Goal: Task Accomplishment & Management: Manage account settings

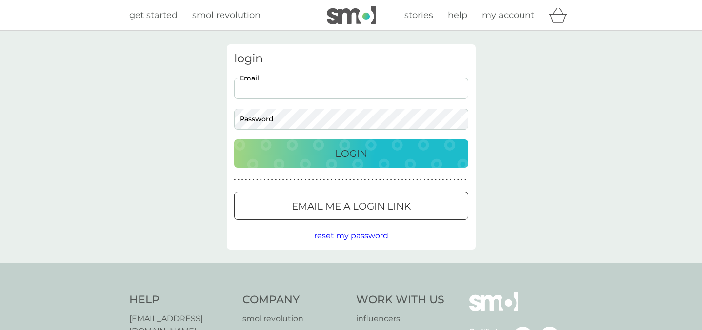
click at [341, 89] on input "Email" at bounding box center [351, 88] width 234 height 21
click at [520, 90] on div "login Email Password Login ● ● ● ● ● ● ● ● ● ● ● ● ● ● ● ● ● ● ● ● ● ● ● ● ● ● …" at bounding box center [351, 147] width 702 height 233
click at [251, 95] on input "Email" at bounding box center [351, 88] width 234 height 21
type input "[EMAIL_ADDRESS][DOMAIN_NAME]"
click at [234, 140] on button "Login" at bounding box center [351, 154] width 234 height 28
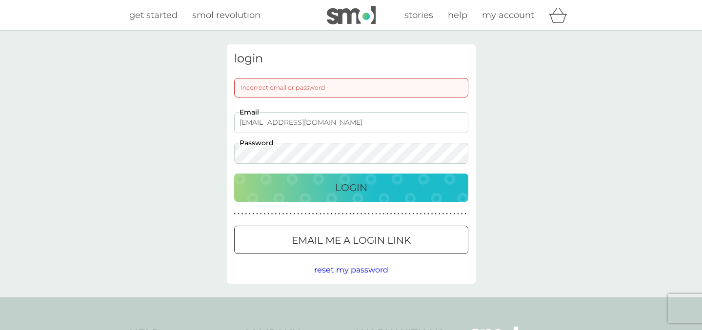
click at [340, 191] on p "Login" at bounding box center [351, 188] width 32 height 16
click at [325, 197] on button "Login" at bounding box center [351, 188] width 234 height 28
click at [234, 174] on button "Login" at bounding box center [351, 188] width 234 height 28
click at [351, 246] on p "Email me a login link" at bounding box center [351, 241] width 119 height 16
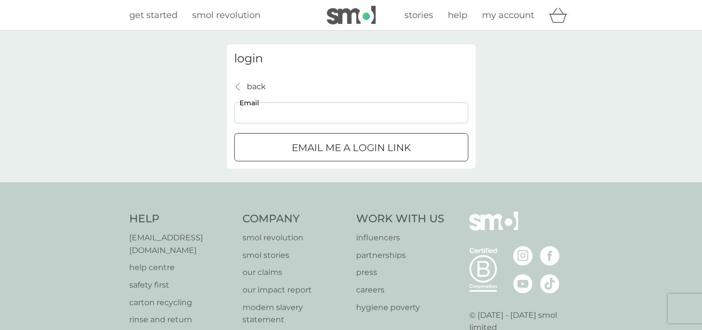
click at [367, 118] on input "Email" at bounding box center [351, 112] width 234 height 21
type input "[EMAIL_ADDRESS][DOMAIN_NAME]"
click at [367, 141] on p "Email me a login link" at bounding box center [351, 148] width 119 height 16
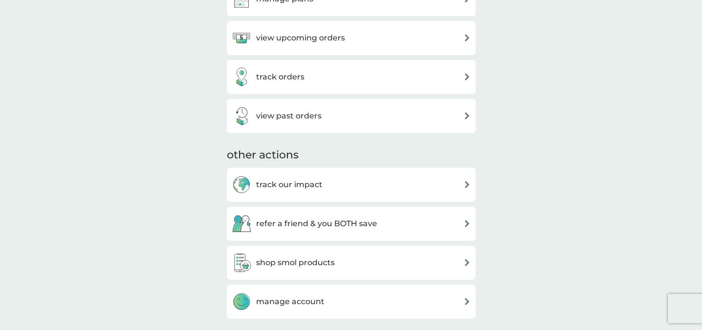
scroll to position [368, 0]
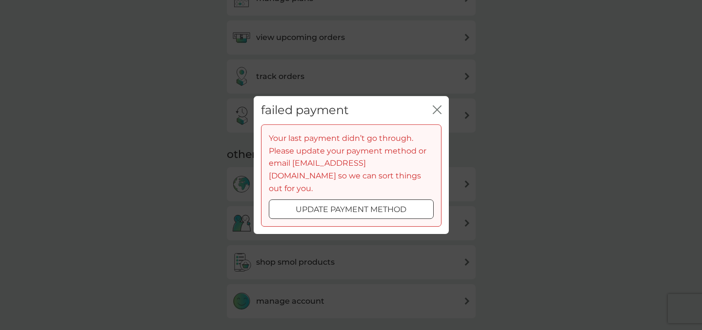
click at [381, 203] on p "update payment method" at bounding box center [351, 209] width 111 height 13
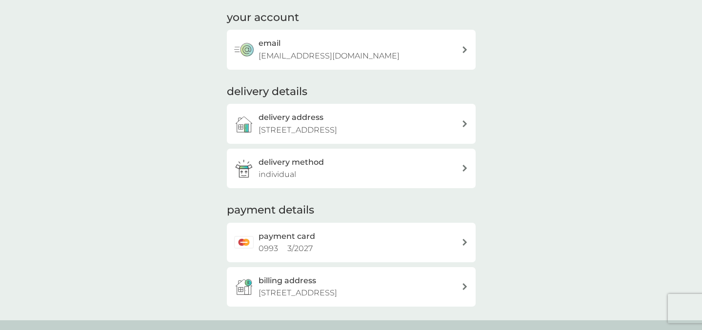
scroll to position [129, 0]
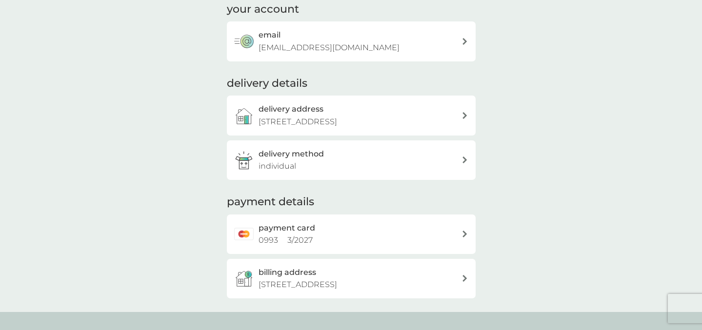
click at [375, 232] on div "payment card 0993 3 / 2027" at bounding box center [360, 234] width 203 height 25
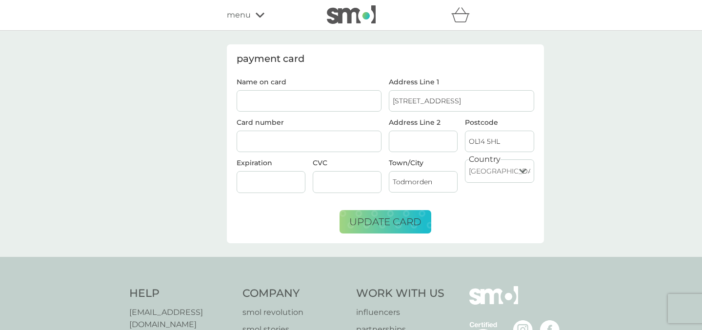
click at [298, 102] on input "Name on card" at bounding box center [309, 100] width 145 height 21
type input "Sophie Cunningham"
click at [435, 101] on input "1 Wellington Road" at bounding box center [461, 100] width 145 height 21
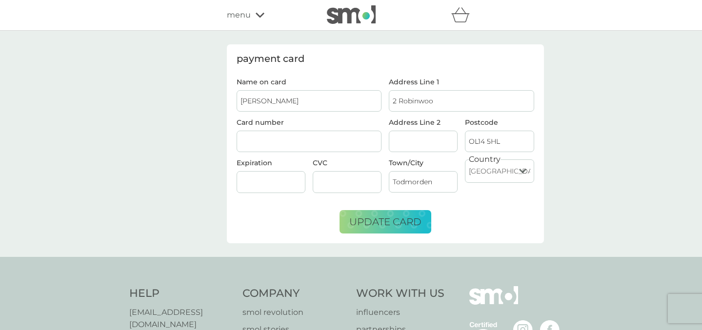
type input "2 Robinwood Terrace"
click at [496, 140] on input "OL14 5HL" at bounding box center [499, 141] width 69 height 21
type input "OL14 7DX"
click at [297, 136] on div at bounding box center [309, 142] width 145 height 22
click at [286, 145] on div at bounding box center [309, 142] width 145 height 22
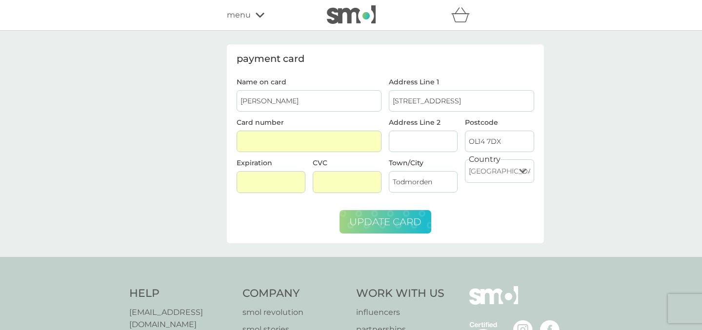
click at [401, 218] on span "update card" at bounding box center [385, 222] width 72 height 12
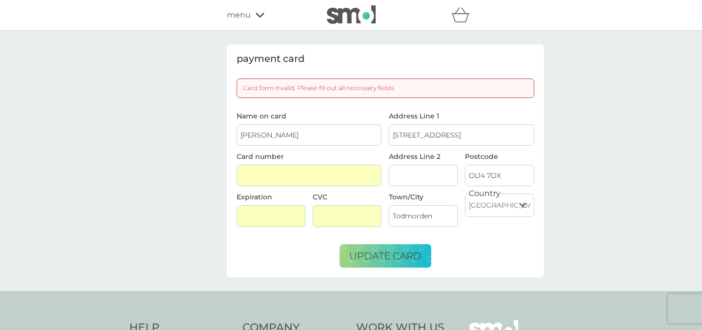
click at [346, 141] on input "Sophie Cunningham" at bounding box center [309, 134] width 145 height 21
click at [293, 142] on input "Sophie Cunningham" at bounding box center [309, 134] width 145 height 21
click at [336, 155] on div "Name on card Sophie Cunningham Card number Expiration CVC" at bounding box center [309, 174] width 153 height 122
click at [415, 174] on input "Address Line 2" at bounding box center [423, 175] width 69 height 21
type input "Todmorden"
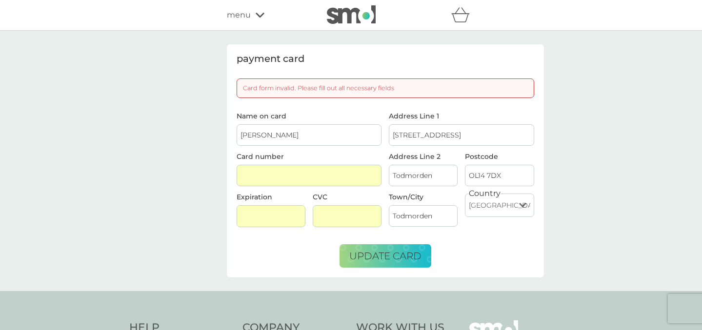
click at [284, 245] on form "Name on card Sophie Cunningham Card number Expiration CVC Address Line 1 2 Robi…" at bounding box center [386, 190] width 298 height 155
click at [372, 261] on button "update card" at bounding box center [386, 255] width 92 height 23
click at [346, 210] on div at bounding box center [347, 216] width 69 height 22
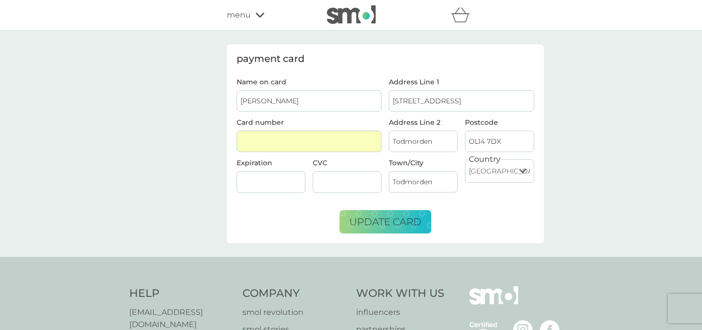
click at [234, 223] on div "payment card Name on card Sophie Cunningham Card number Expiration CVC Address …" at bounding box center [385, 143] width 317 height 199
click at [285, 202] on form "Name on card Sophie Cunningham Card number Expiration CVC Address Line 1 2 Robi…" at bounding box center [386, 156] width 298 height 155
click at [366, 204] on form "Name on card Sophie Cunningham Card number Expiration CVC Address Line 1 2 Robi…" at bounding box center [386, 156] width 298 height 155
click at [366, 221] on span "update card" at bounding box center [385, 222] width 72 height 12
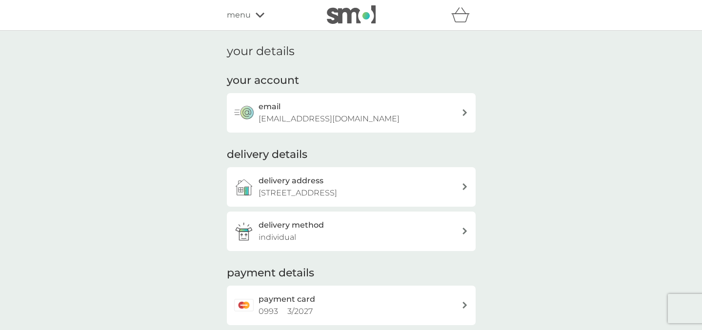
click at [236, 14] on span "menu" at bounding box center [239, 15] width 24 height 13
